Goal: Find specific page/section: Find specific page/section

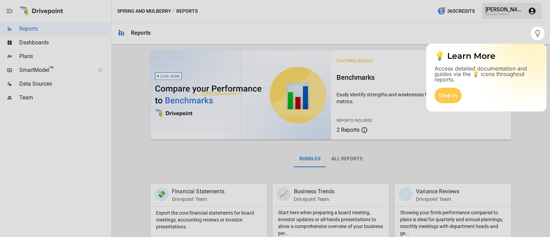
click at [28, 70] on div at bounding box center [275, 138] width 550 height 197
click at [28, 69] on div at bounding box center [275, 138] width 550 height 197
click at [489, 96] on div "Dive In" at bounding box center [487, 95] width 104 height 15
click at [37, 68] on div at bounding box center [275, 138] width 550 height 197
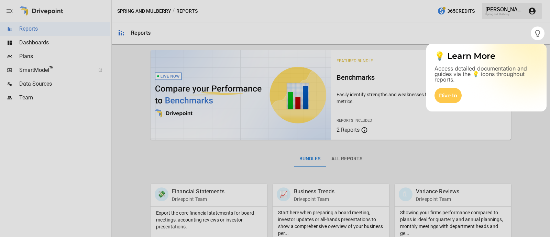
click at [538, 31] on icon "button" at bounding box center [538, 33] width 8 height 8
click at [535, 73] on p "Access detailed documentation and guides via the 💡 icons throughout reports." at bounding box center [487, 74] width 104 height 17
click at [515, 135] on div at bounding box center [275, 138] width 550 height 197
click at [447, 90] on div "Dive In" at bounding box center [448, 95] width 27 height 15
click at [342, 41] on div at bounding box center [275, 138] width 550 height 197
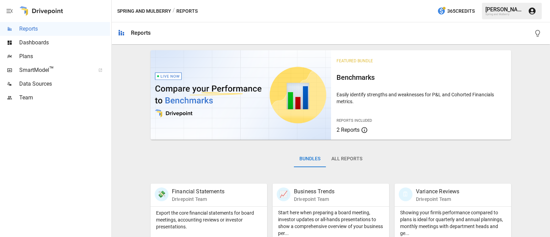
click at [33, 68] on span "SmartModel ™" at bounding box center [55, 70] width 72 height 8
